Goal: Information Seeking & Learning: Learn about a topic

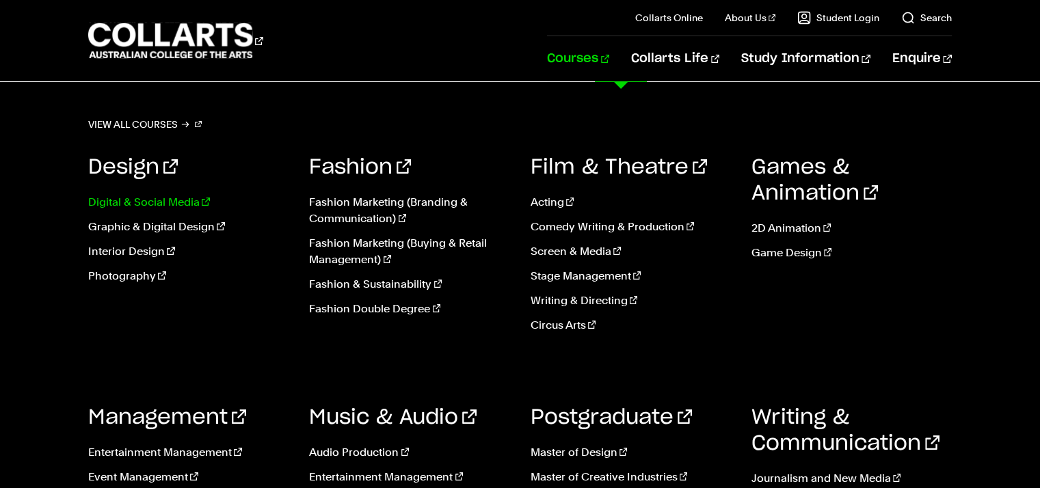
click at [110, 199] on link "Digital & Social Media" at bounding box center [188, 202] width 200 height 16
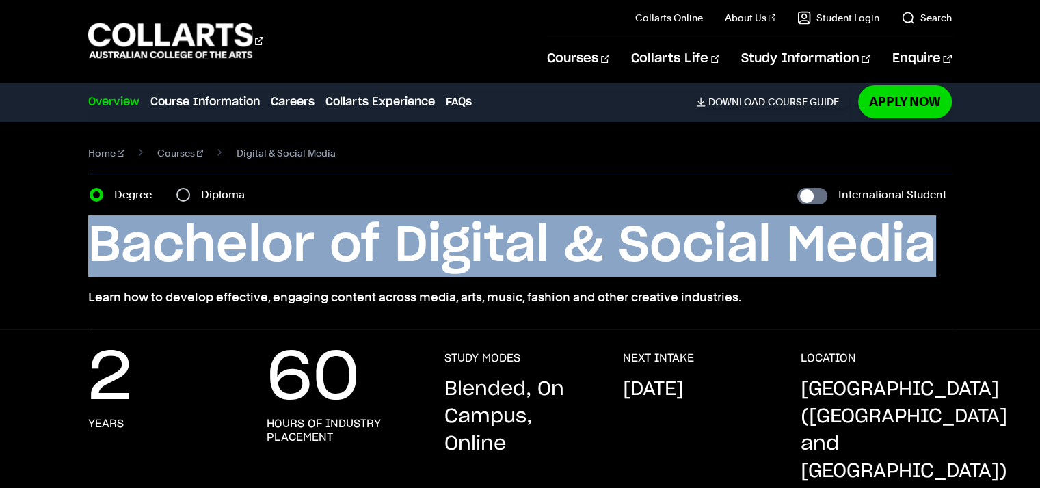
drag, startPoint x: 934, startPoint y: 248, endPoint x: 33, endPoint y: 248, distance: 901.6
click at [33, 248] on div "Home Courses Digital & Social Media Course variant Degree Diploma International…" at bounding box center [520, 226] width 1040 height 208
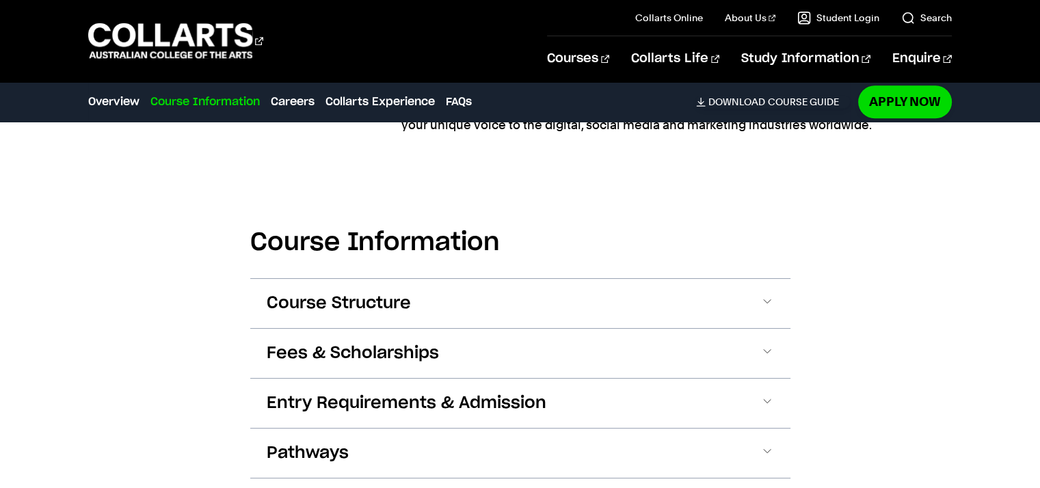
scroll to position [1436, 0]
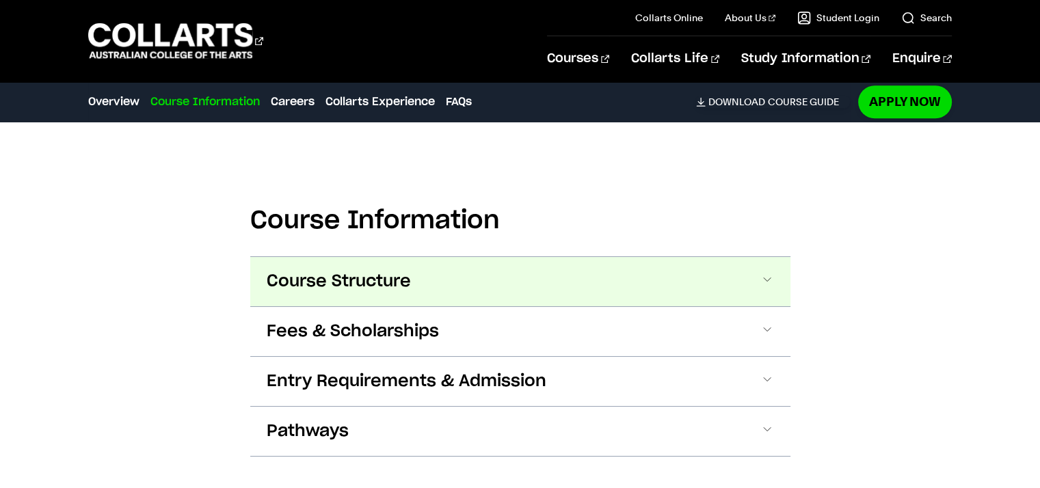
click at [466, 267] on button "Course Structure" at bounding box center [520, 281] width 540 height 49
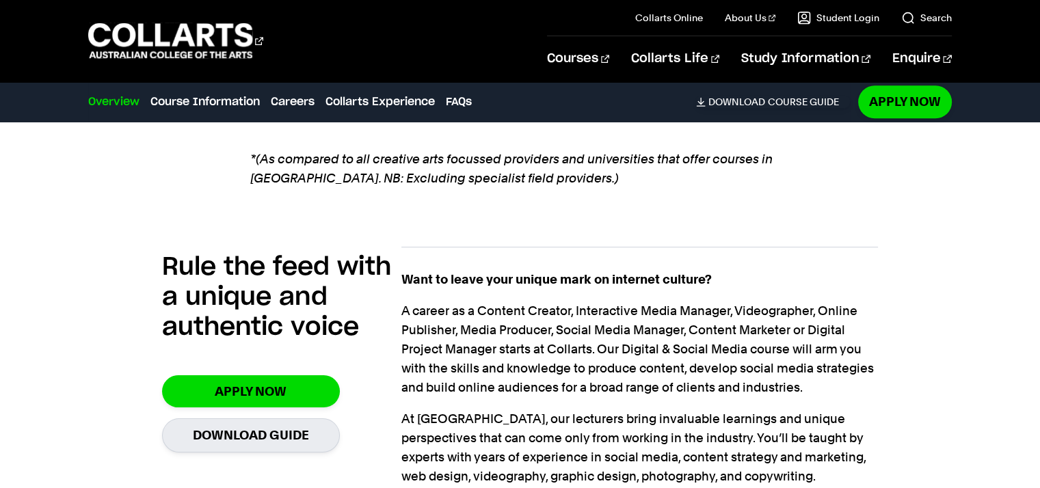
scroll to position [790, 0]
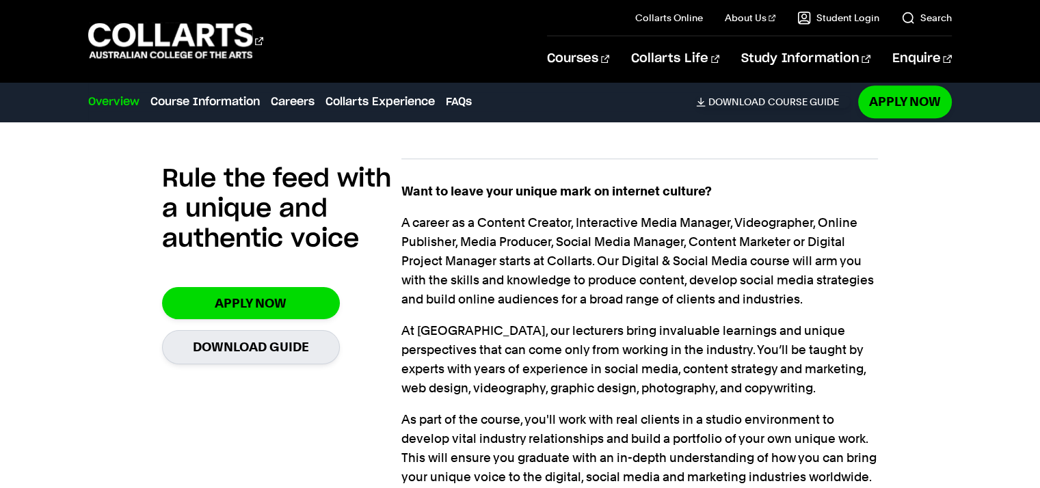
scroll to position [957, 0]
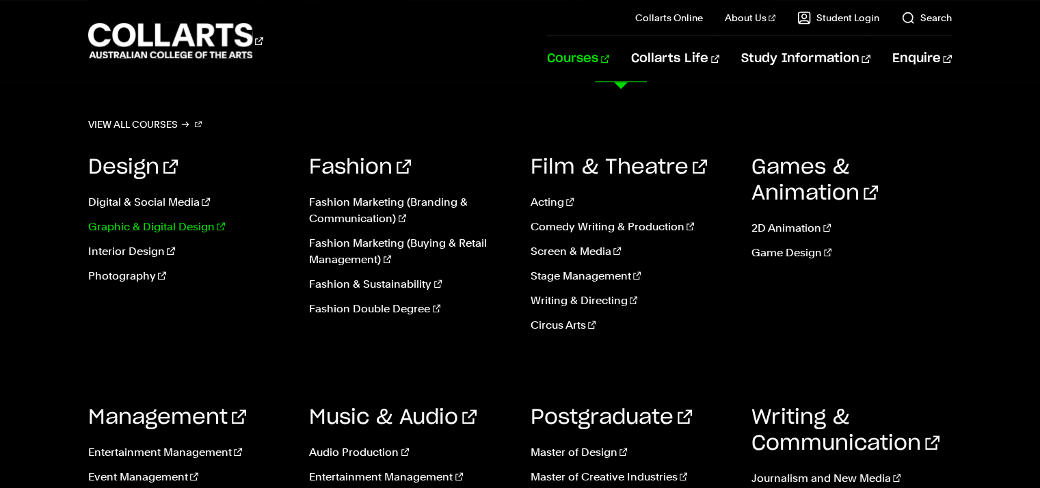
click at [164, 225] on link "Graphic & Digital Design" at bounding box center [188, 227] width 200 height 16
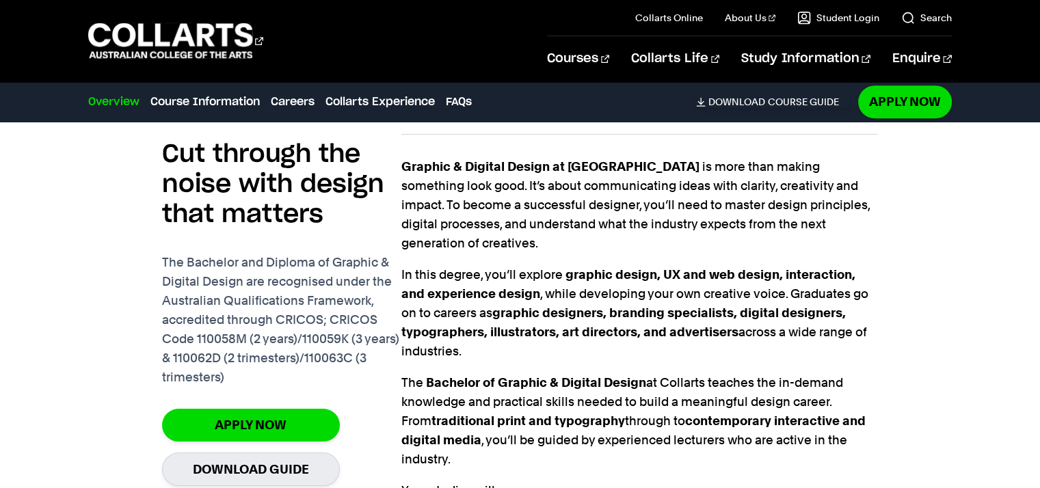
scroll to position [957, 0]
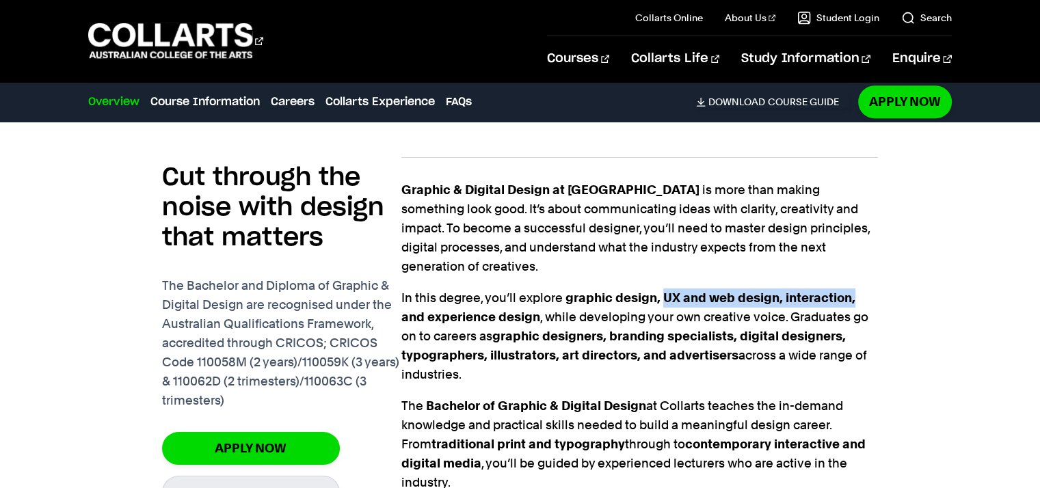
drag, startPoint x: 660, startPoint y: 251, endPoint x: 879, endPoint y: 247, distance: 218.8
click at [879, 247] on div "Cut through the noise with design that matters The Bachelor and Diploma of Grap…" at bounding box center [519, 489] width 863 height 708
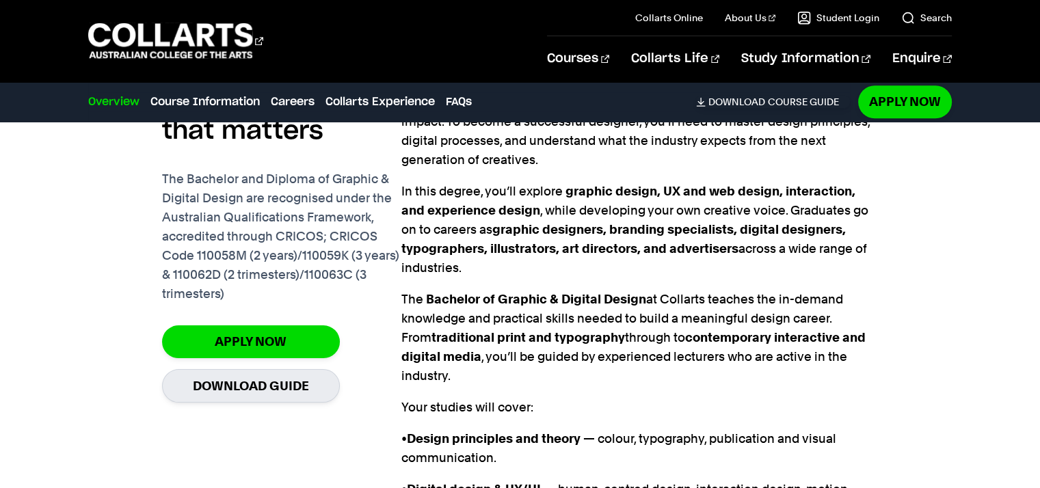
scroll to position [1230, 0]
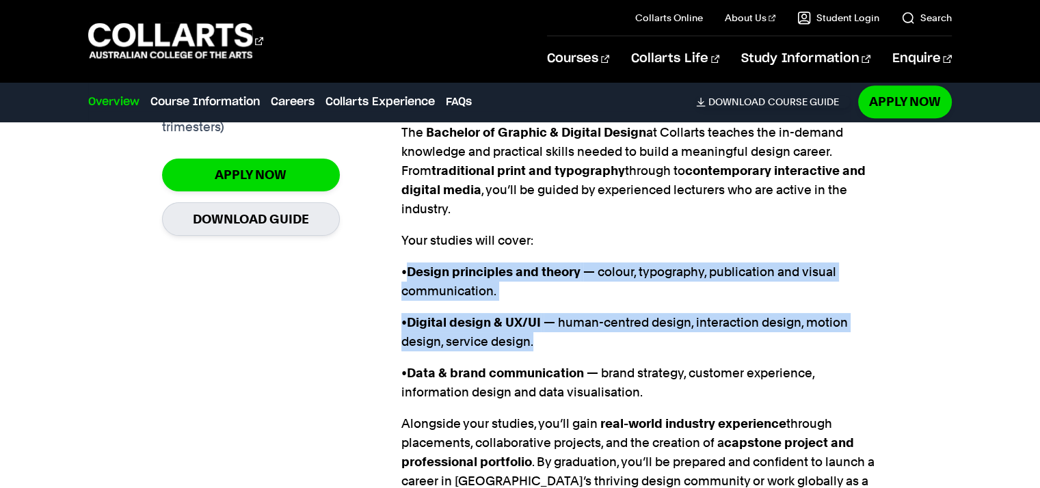
drag, startPoint x: 410, startPoint y: 226, endPoint x: 593, endPoint y: 303, distance: 198.6
click at [593, 303] on div "Graphic & Digital Design at Collarts is more than making something look good. I…" at bounding box center [639, 224] width 477 height 634
click at [593, 313] on p "• Digital design & UX/UI — human-centred design, interaction design, motion des…" at bounding box center [639, 332] width 477 height 38
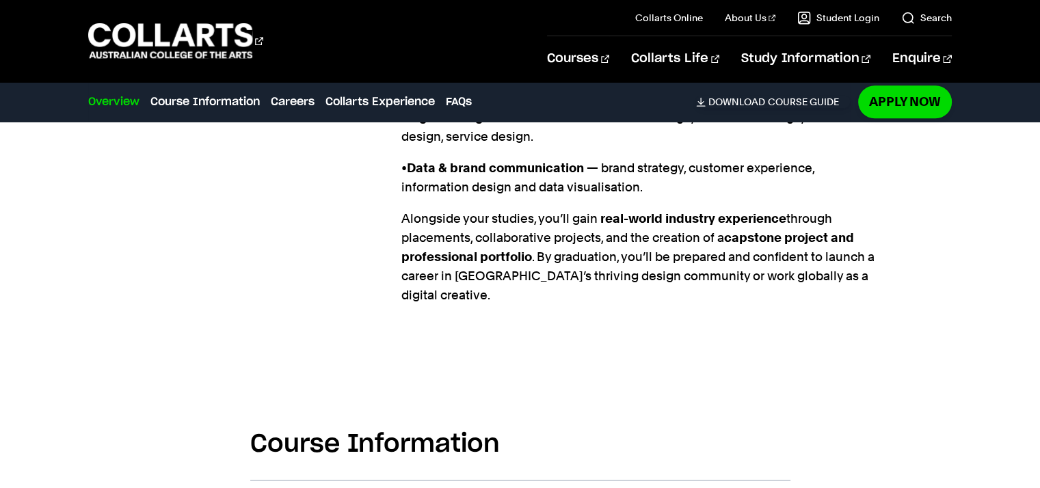
scroll to position [1572, 0]
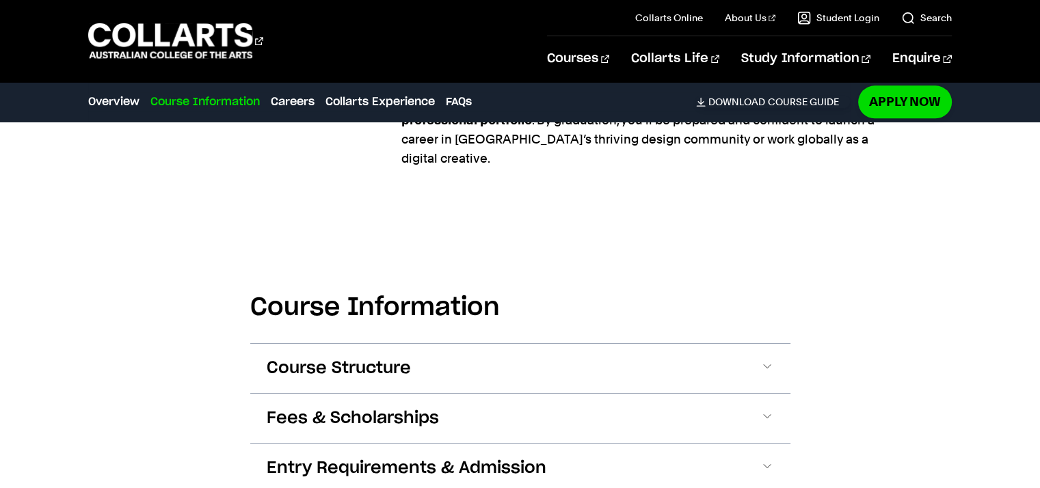
click at [926, 314] on div "Course Information Course Structure Bachelor of Graphic & Digital Design The Ba…" at bounding box center [520, 407] width 1040 height 359
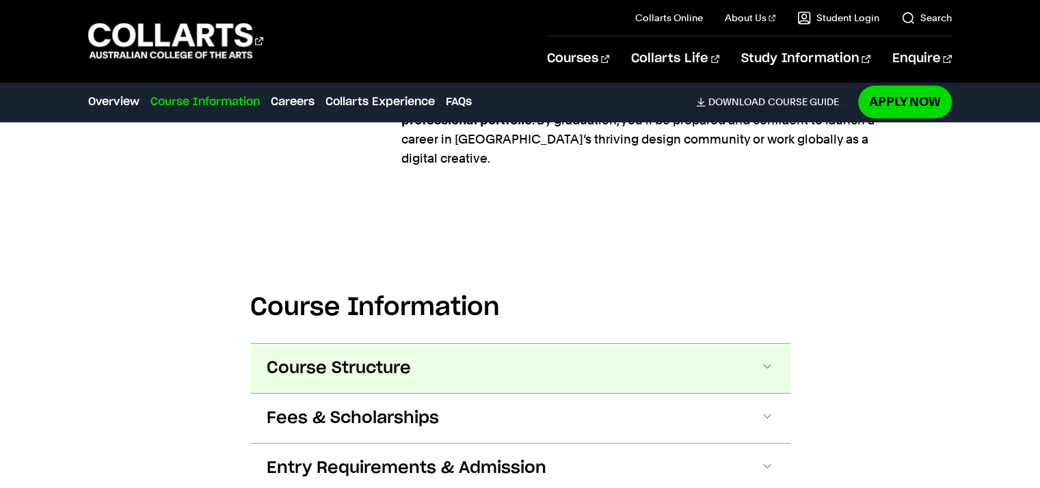
click at [369, 358] on span "Course Structure" at bounding box center [339, 369] width 144 height 22
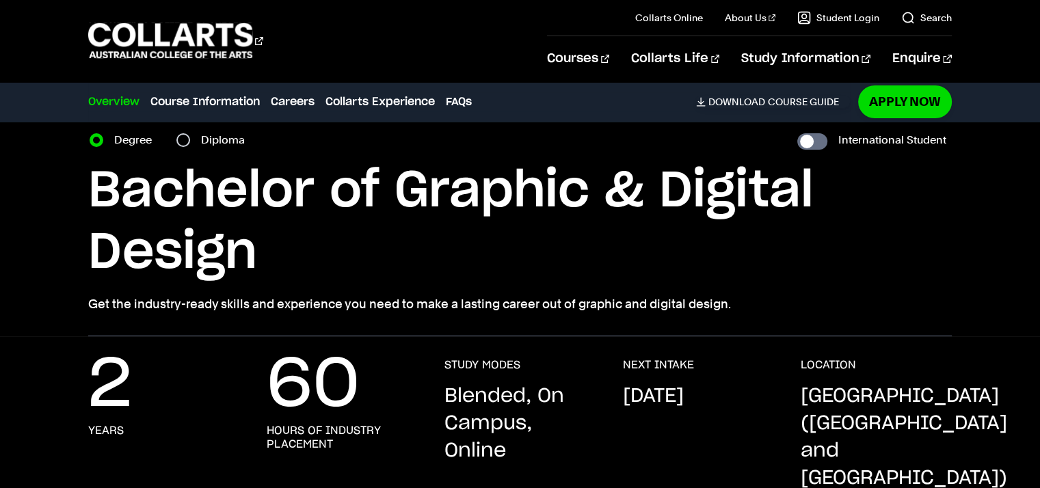
scroll to position [0, 0]
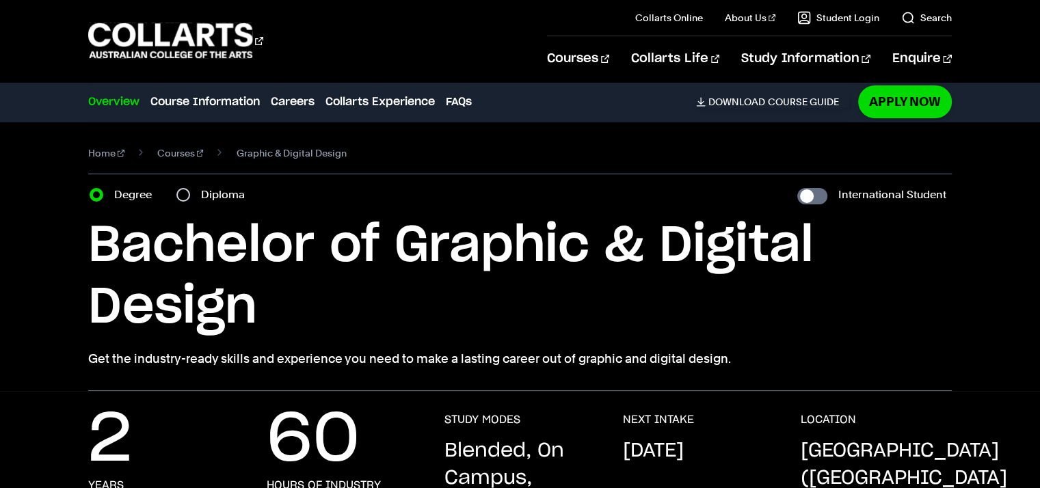
drag, startPoint x: 59, startPoint y: 241, endPoint x: 773, endPoint y: 359, distance: 723.9
click at [773, 359] on div "Home Courses Graphic & Digital Design Course variant Degree Diploma Internation…" at bounding box center [520, 256] width 1040 height 269
click at [773, 359] on p "Get the industry-ready skills and experience you need to make a lasting career …" at bounding box center [519, 358] width 863 height 19
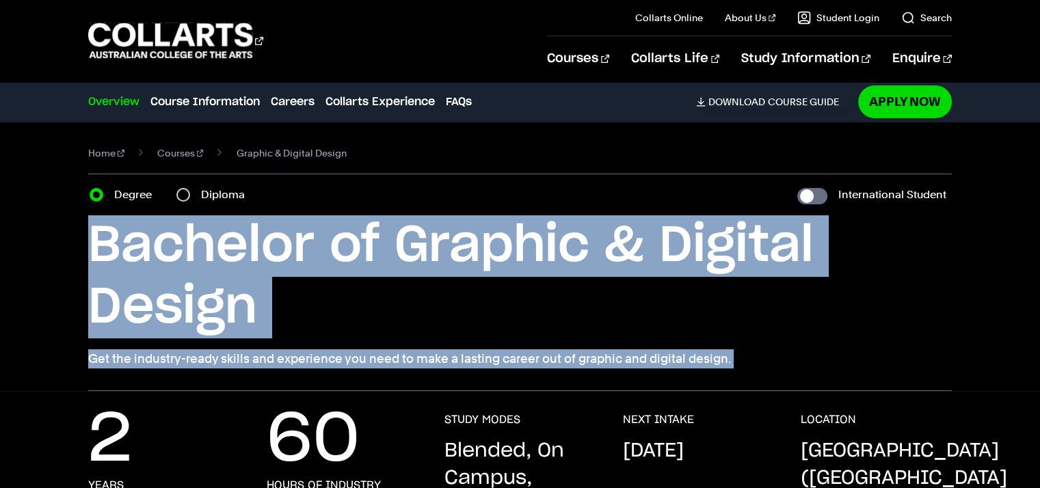
drag, startPoint x: 773, startPoint y: 359, endPoint x: 0, endPoint y: 213, distance: 786.8
click at [0, 213] on div "Home Courses Graphic & Digital Design Course variant Degree Diploma Internation…" at bounding box center [520, 256] width 1040 height 269
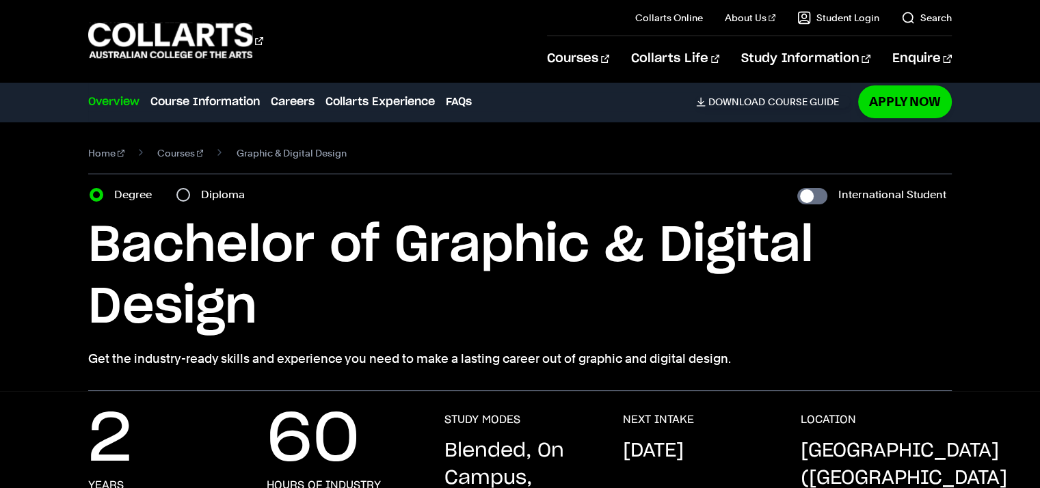
drag, startPoint x: 39, startPoint y: 224, endPoint x: 779, endPoint y: 352, distance: 750.6
click at [779, 352] on div "Home Courses Graphic & Digital Design Course variant Degree Diploma Internation…" at bounding box center [520, 256] width 1040 height 269
click at [779, 352] on p "Get the industry-ready skills and experience you need to make a lasting career …" at bounding box center [519, 358] width 863 height 19
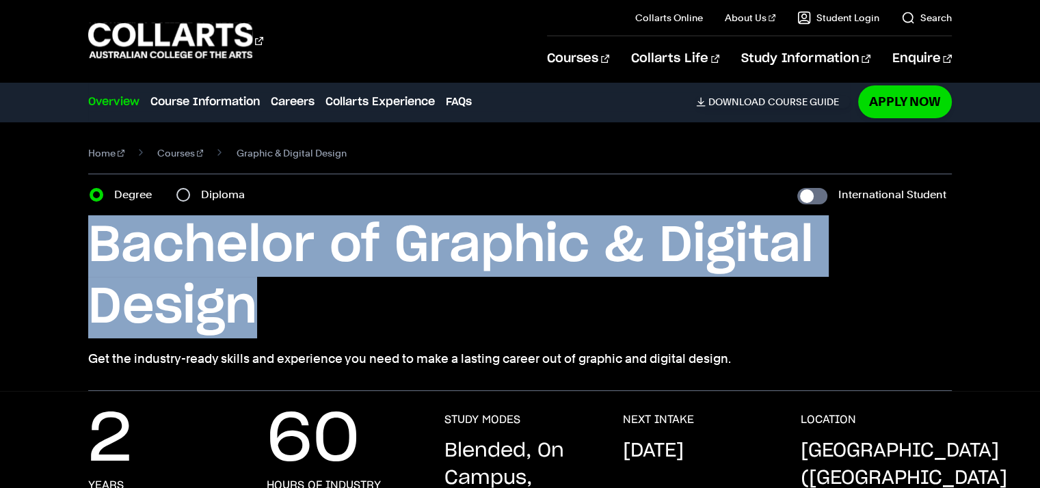
drag, startPoint x: 282, startPoint y: 295, endPoint x: 50, endPoint y: 232, distance: 240.3
click at [50, 232] on div "Home Courses Graphic & Digital Design Course variant Degree Diploma Internation…" at bounding box center [520, 256] width 1040 height 269
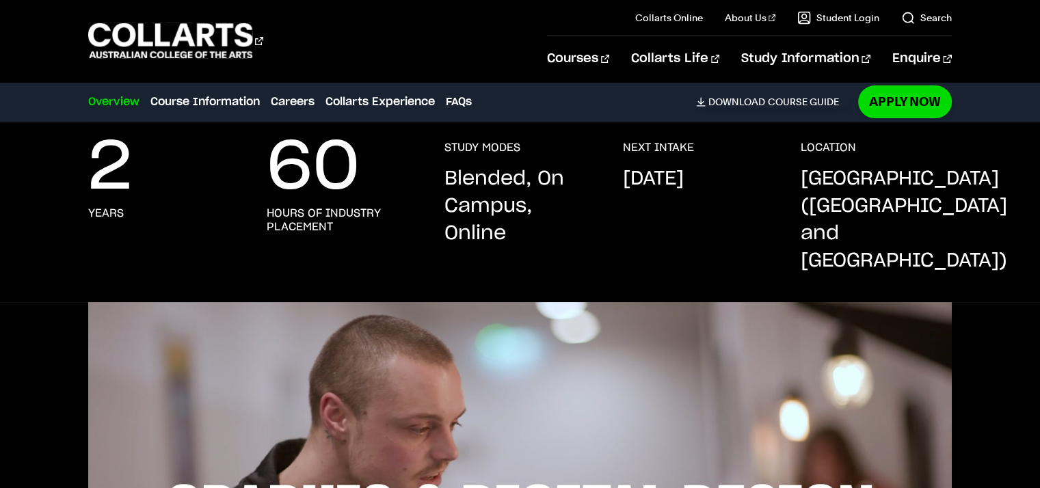
scroll to position [273, 0]
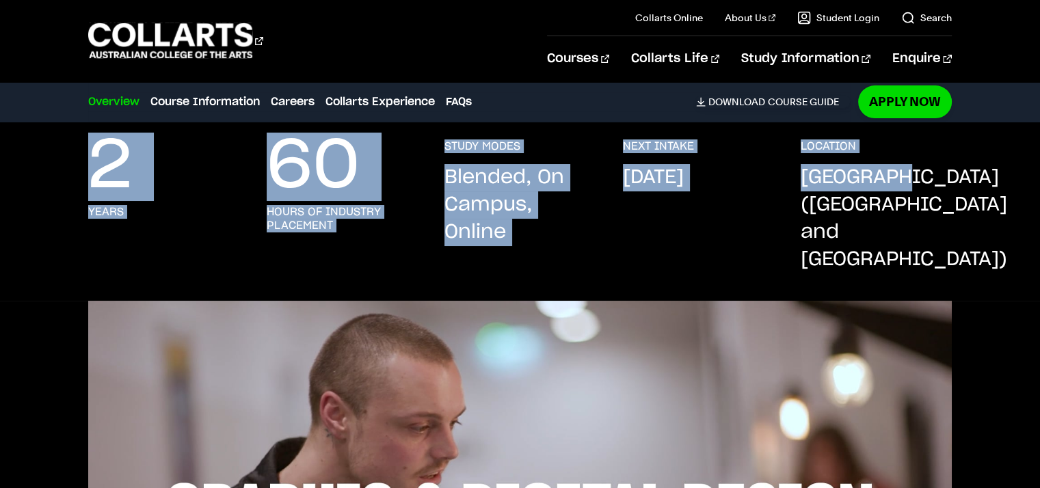
drag, startPoint x: 58, startPoint y: 198, endPoint x: 1001, endPoint y: 171, distance: 943.0
click at [1001, 171] on div "2 years 60 hours of industry placement STUDY MODES Blended, On Campus, Online N…" at bounding box center [520, 219] width 1040 height 161
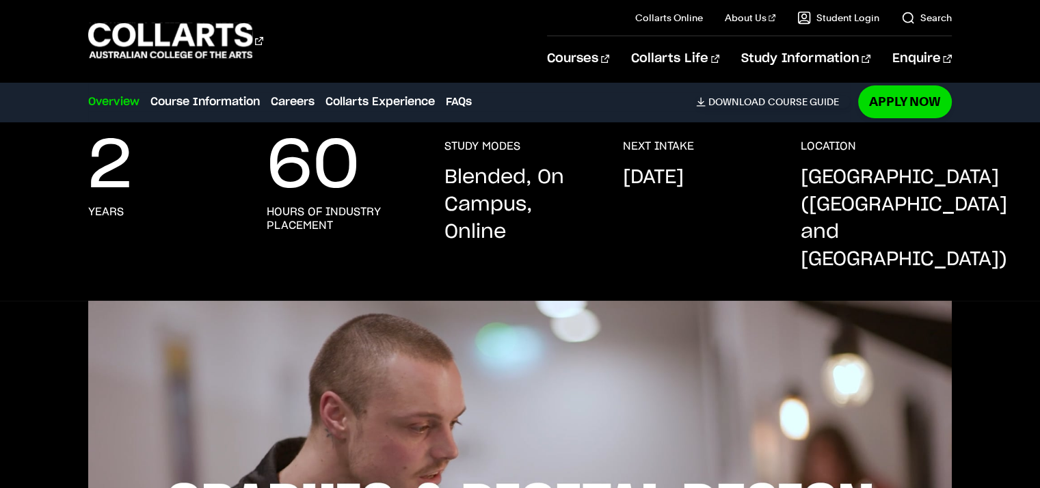
click at [968, 215] on div "2 years 60 hours of industry placement STUDY MODES Blended, On Campus, Online N…" at bounding box center [520, 219] width 1040 height 161
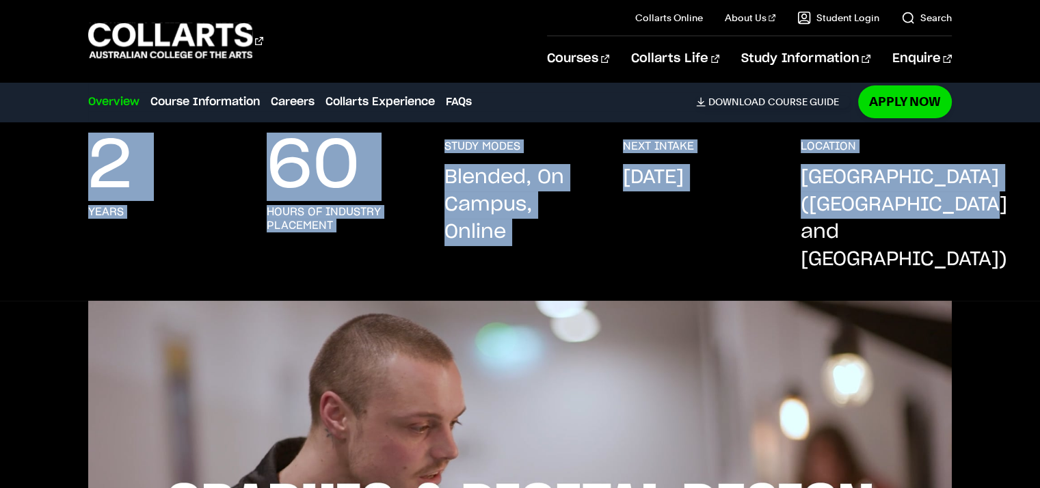
drag, startPoint x: 932, startPoint y: 234, endPoint x: 39, endPoint y: 180, distance: 895.1
click at [39, 180] on div "2 years 60 hours of industry placement STUDY MODES Blended, On Campus, Online N…" at bounding box center [520, 219] width 1040 height 161
drag, startPoint x: 45, startPoint y: 174, endPoint x: 1049, endPoint y: 235, distance: 1006.1
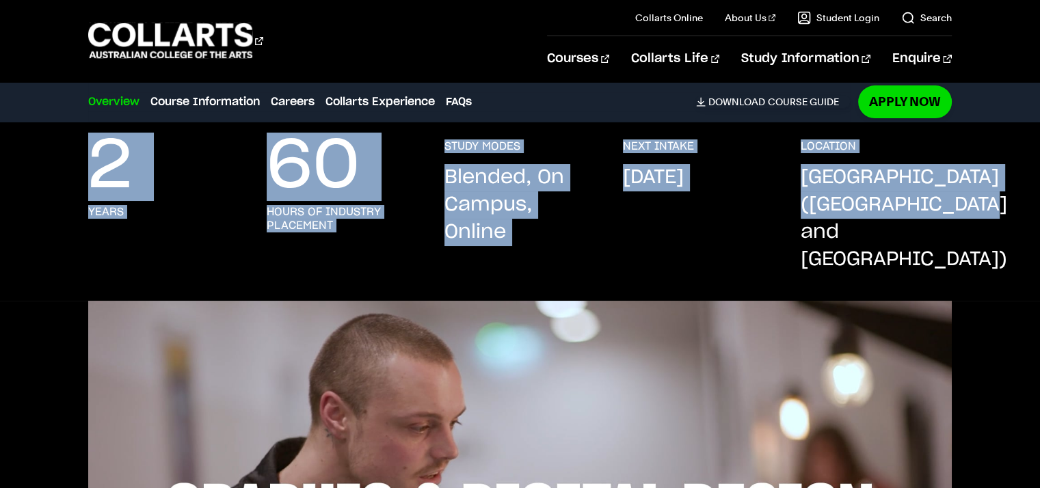
click at [988, 238] on div "2 years 60 hours of industry placement STUDY MODES Blended, On Campus, Online N…" at bounding box center [520, 219] width 1040 height 161
drag, startPoint x: 961, startPoint y: 237, endPoint x: 0, endPoint y: 192, distance: 962.2
click at [0, 192] on div "2 years 60 hours of industry placement STUDY MODES Blended, On Campus, Online N…" at bounding box center [520, 219] width 1040 height 161
click at [33, 194] on div "2 years 60 hours of industry placement STUDY MODES Blended, On Campus, Online N…" at bounding box center [520, 219] width 1040 height 161
drag, startPoint x: 49, startPoint y: 161, endPoint x: 1049, endPoint y: 233, distance: 1002.7
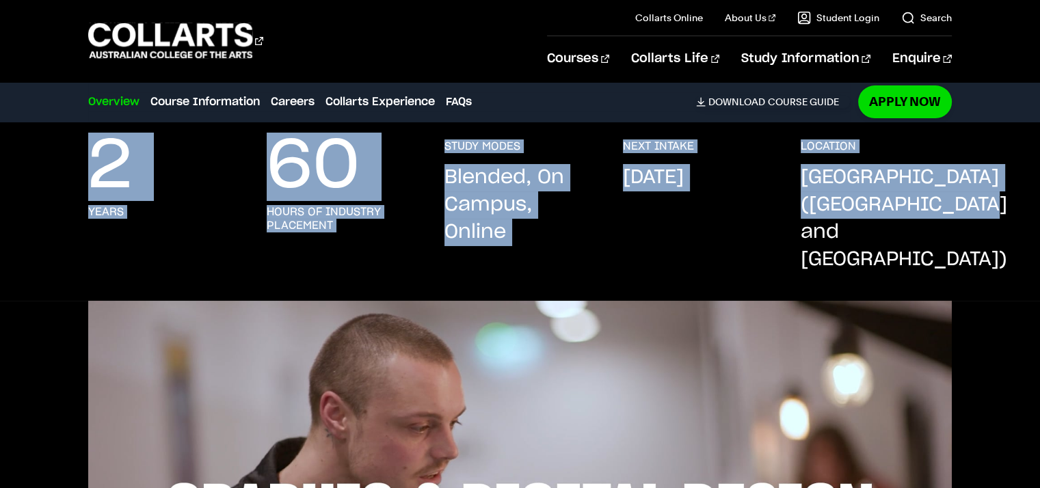
click at [978, 233] on div "2 years 60 hours of industry placement STUDY MODES Blended, On Campus, Online N…" at bounding box center [520, 219] width 1040 height 161
drag, startPoint x: 953, startPoint y: 237, endPoint x: 0, endPoint y: 233, distance: 952.9
click at [0, 233] on div "2 years 60 hours of industry placement STUDY MODES Blended, On Campus, Online N…" at bounding box center [520, 219] width 1040 height 161
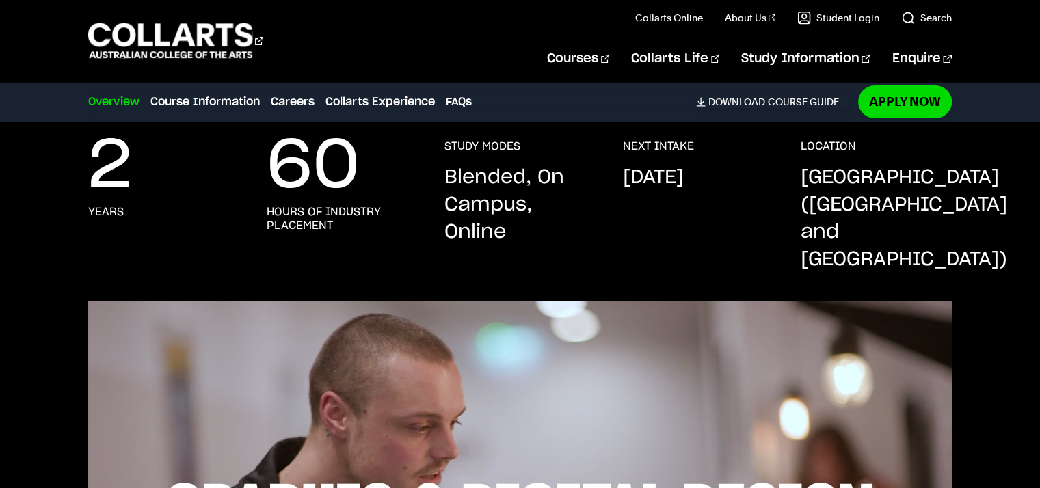
click at [46, 185] on div "2 years 60 hours of industry placement STUDY MODES Blended, On Campus, Online N…" at bounding box center [520, 219] width 1040 height 161
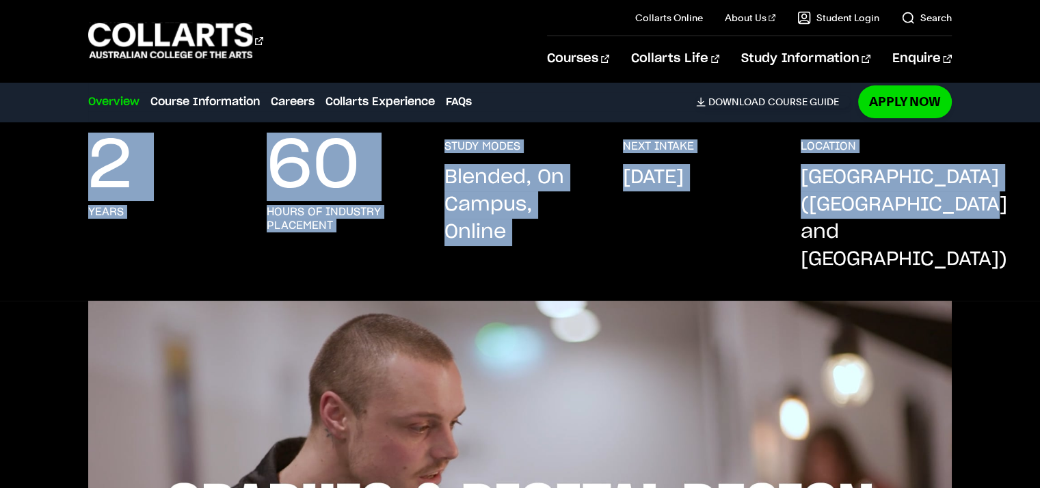
drag, startPoint x: 60, startPoint y: 149, endPoint x: 960, endPoint y: 238, distance: 904.0
click at [960, 238] on div "2 years 60 hours of industry placement STUDY MODES Blended, On Campus, Online N…" at bounding box center [520, 219] width 1040 height 161
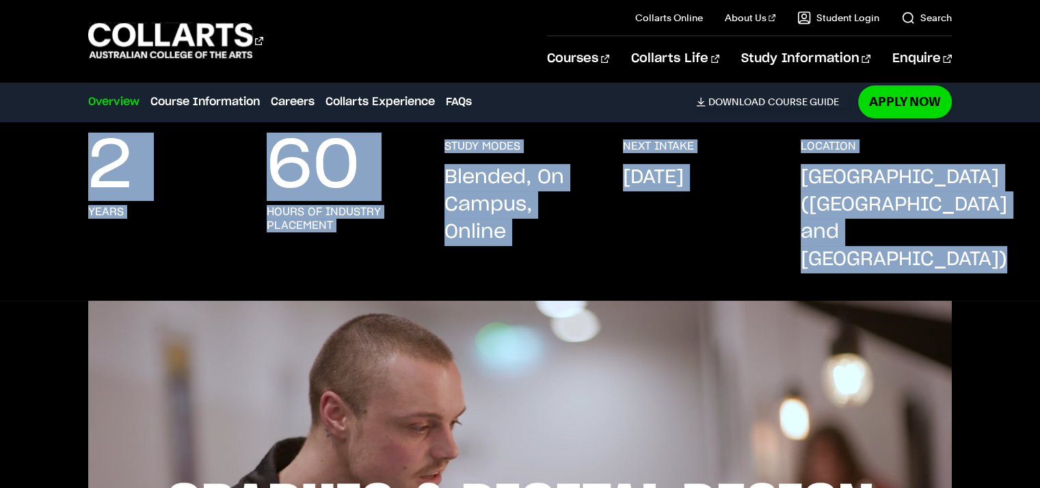
drag, startPoint x: 65, startPoint y: 147, endPoint x: 1031, endPoint y: 301, distance: 978.2
click at [972, 237] on div "2 years 60 hours of industry placement STUDY MODES Blended, On Campus, Online N…" at bounding box center [520, 219] width 1040 height 161
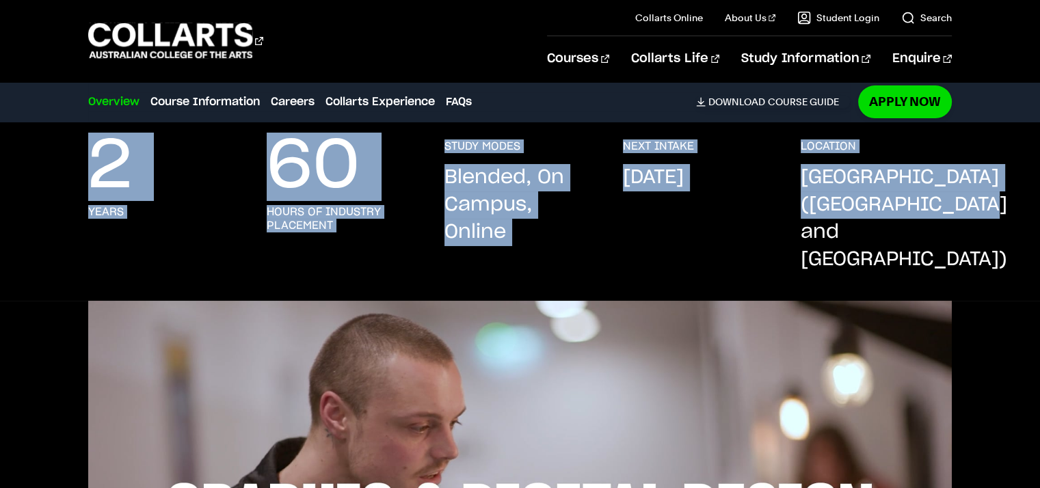
drag, startPoint x: 952, startPoint y: 230, endPoint x: 55, endPoint y: 167, distance: 899.0
click at [55, 167] on div "2 years 60 hours of industry placement STUDY MODES Blended, On Campus, Online N…" at bounding box center [520, 219] width 1040 height 161
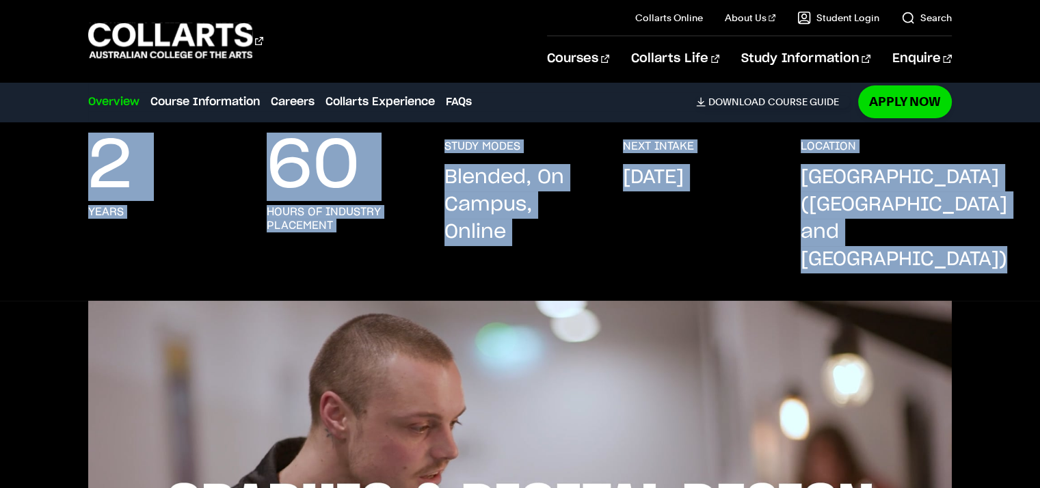
drag, startPoint x: 66, startPoint y: 166, endPoint x: 930, endPoint y: 243, distance: 868.1
click at [930, 243] on div "2 years 60 hours of industry placement STUDY MODES Blended, On Campus, Online N…" at bounding box center [520, 219] width 1040 height 161
click at [930, 243] on p "[GEOGRAPHIC_DATA] ([GEOGRAPHIC_DATA] and [GEOGRAPHIC_DATA])" at bounding box center [903, 218] width 206 height 109
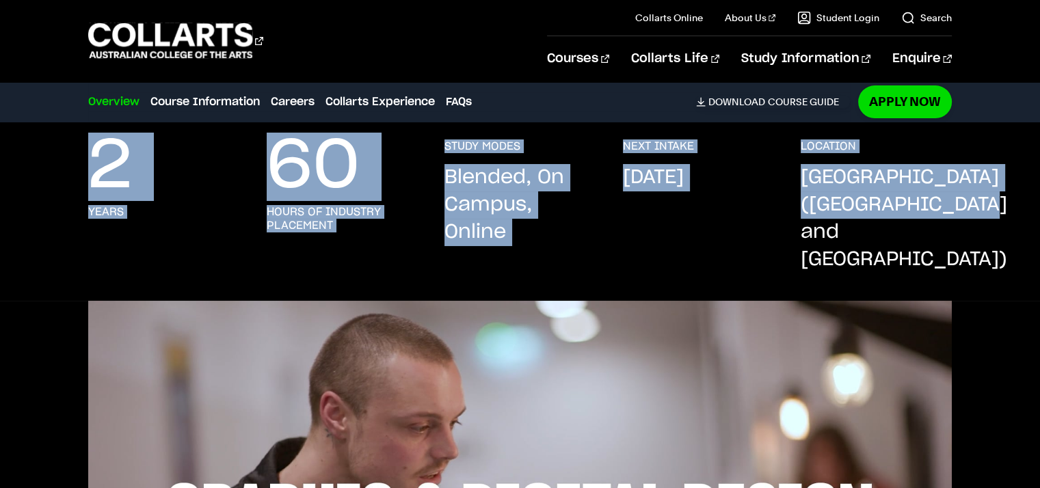
drag, startPoint x: 932, startPoint y: 237, endPoint x: 29, endPoint y: 173, distance: 905.3
click at [29, 173] on div "2 years 60 hours of industry placement STUDY MODES Blended, On Campus, Online N…" at bounding box center [520, 219] width 1040 height 161
